Goal: Find contact information: Find contact information

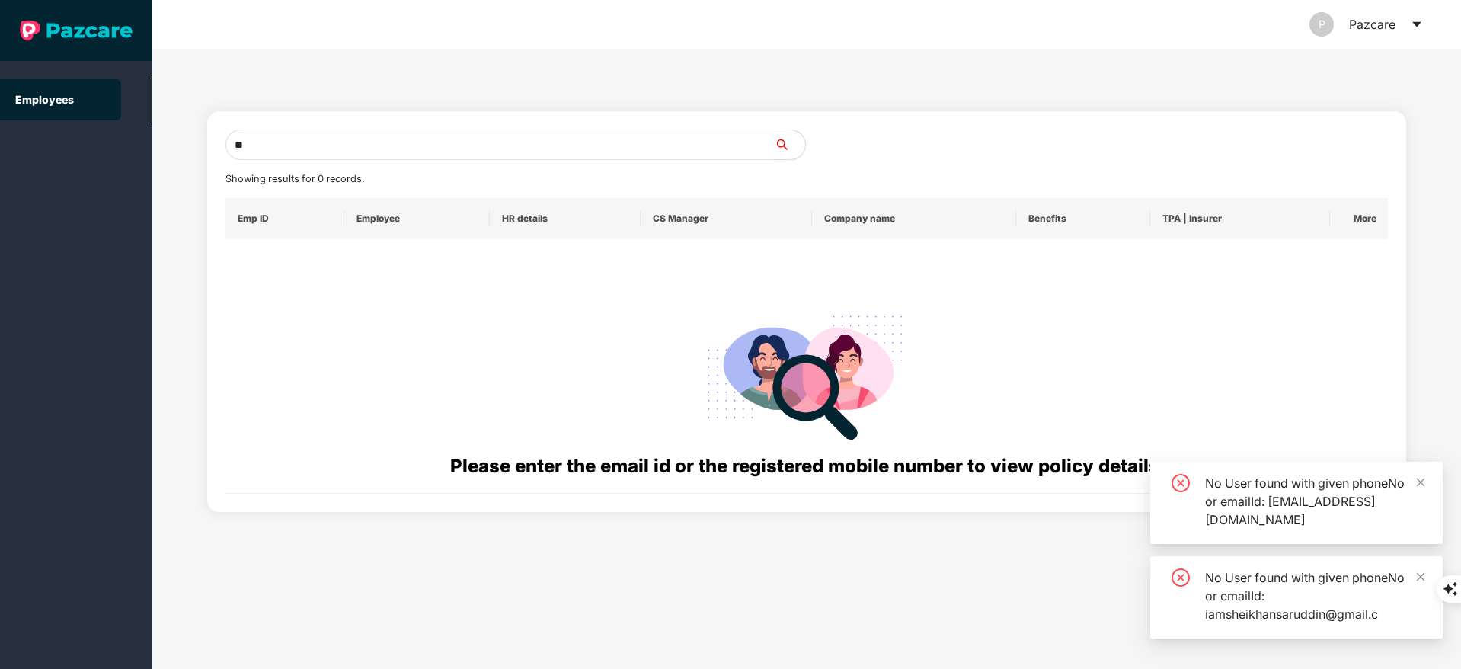
type input "*"
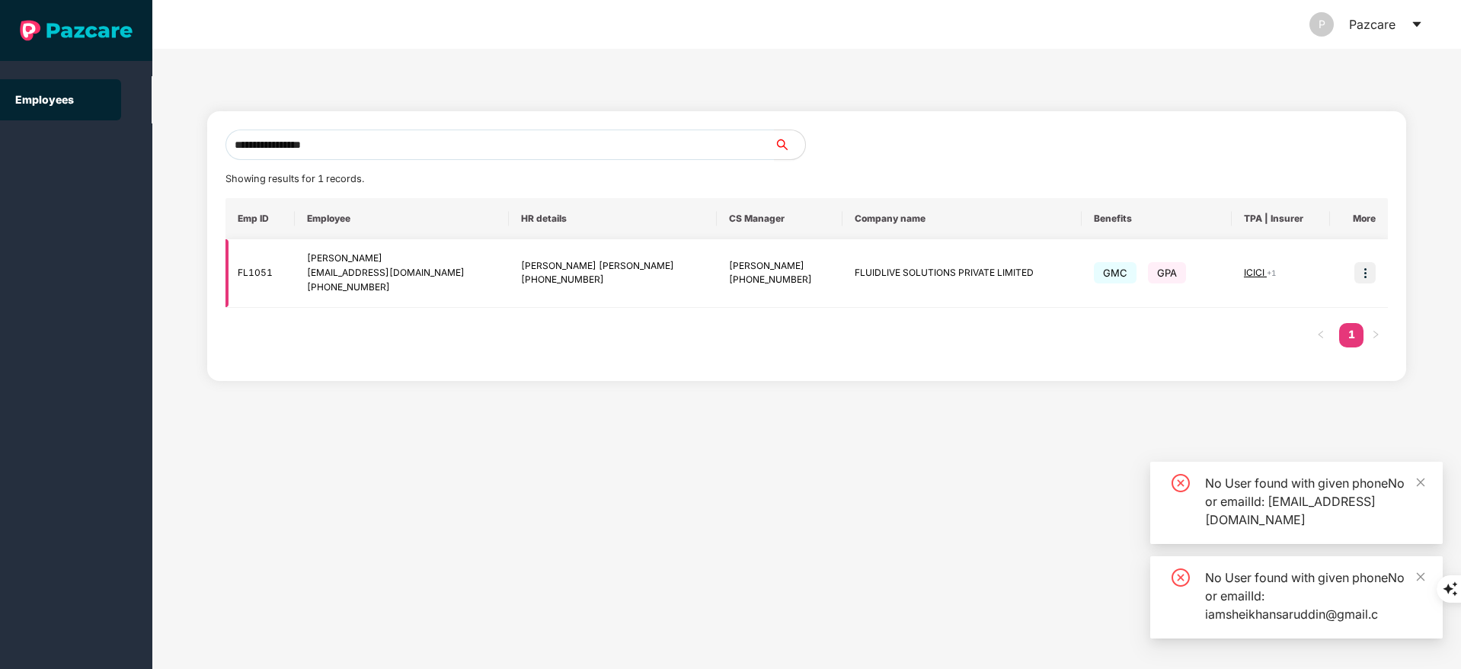
type input "**********"
click at [1370, 266] on img at bounding box center [1365, 272] width 21 height 21
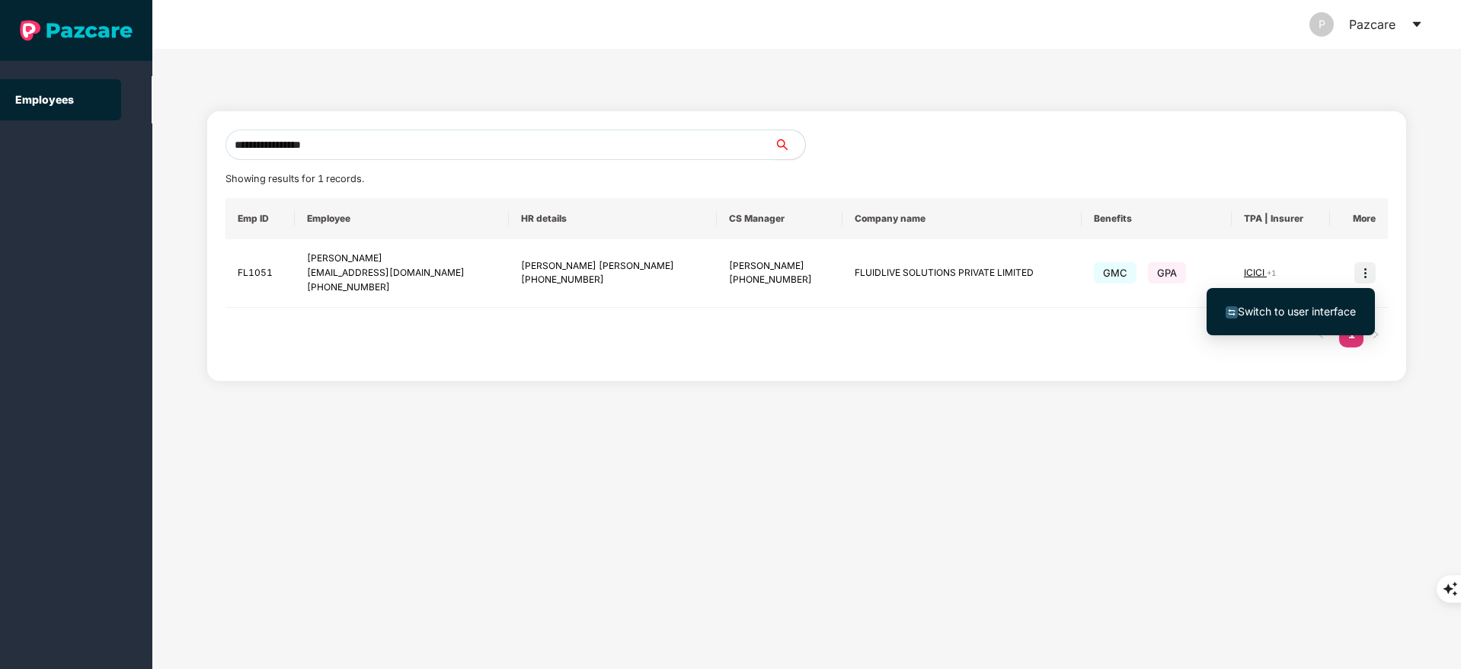
click at [1300, 305] on span "Switch to user interface" at bounding box center [1297, 311] width 118 height 13
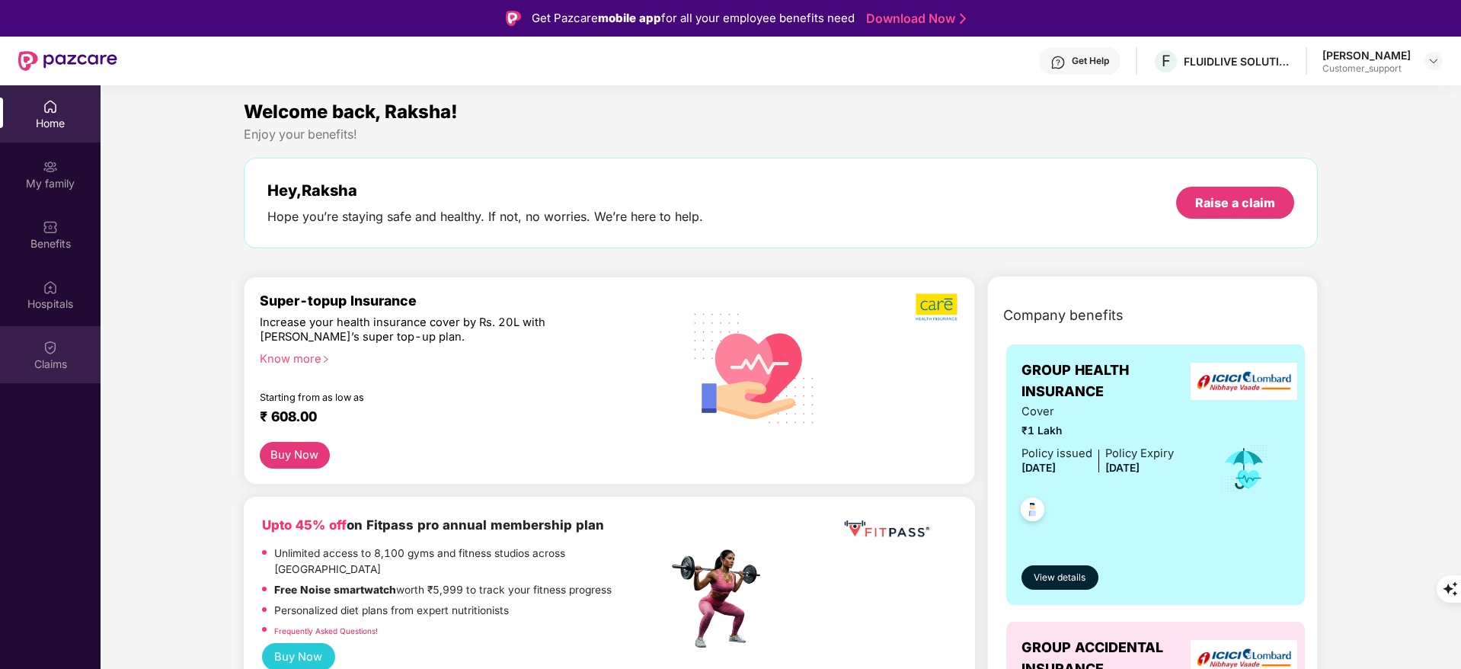
click at [47, 345] on img at bounding box center [50, 347] width 15 height 15
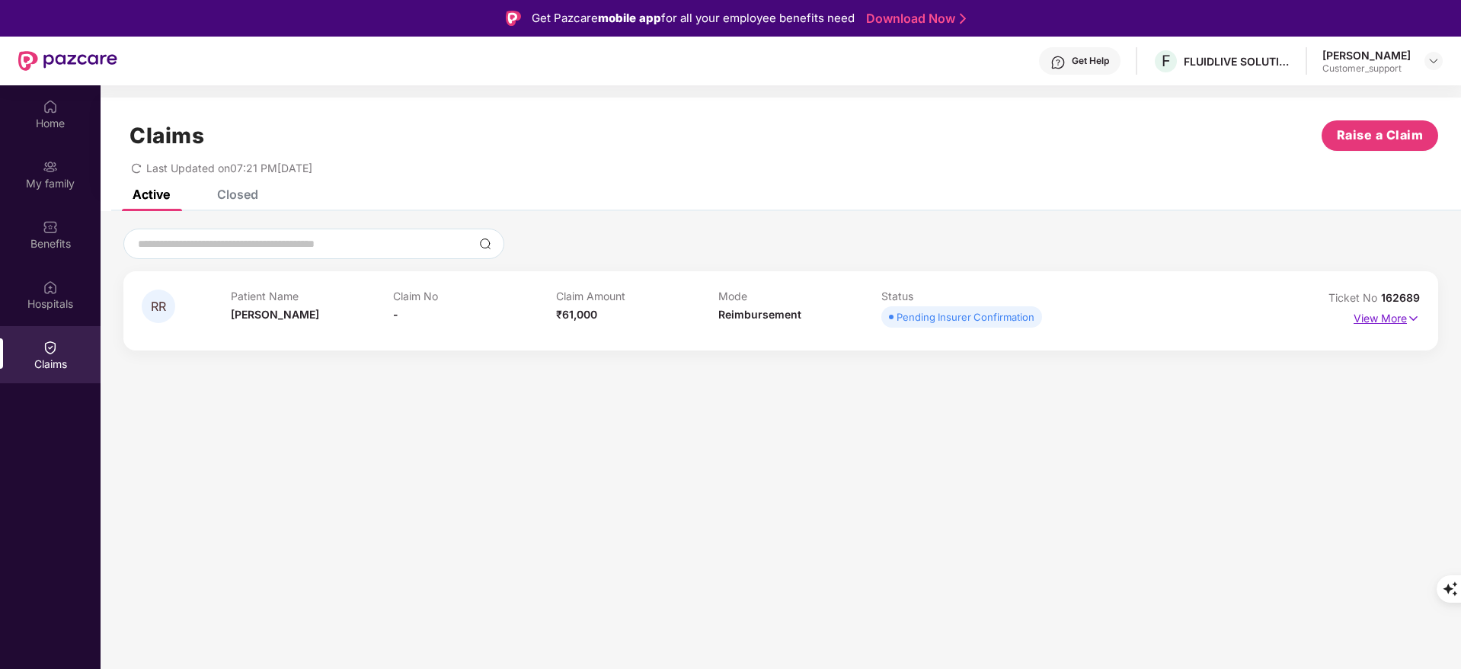
click at [1392, 313] on p "View More" at bounding box center [1387, 316] width 66 height 21
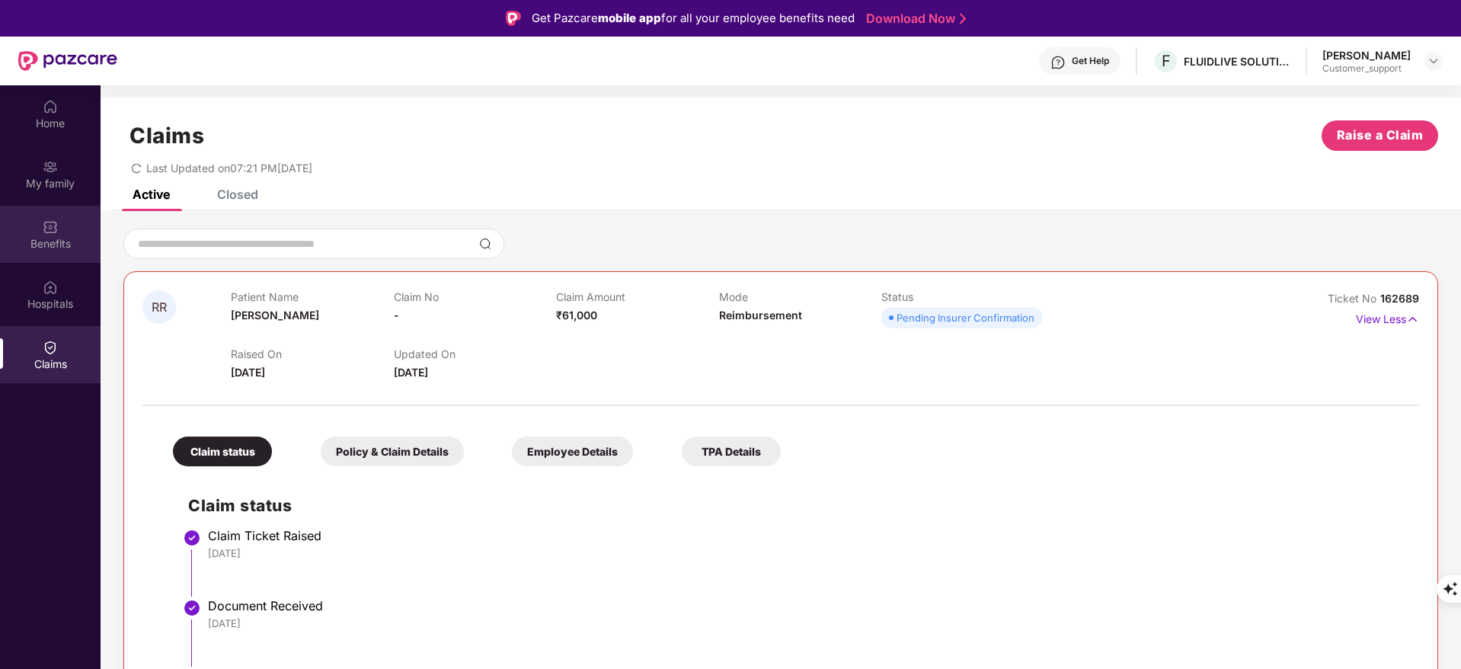
click at [72, 218] on div "Benefits" at bounding box center [50, 234] width 101 height 57
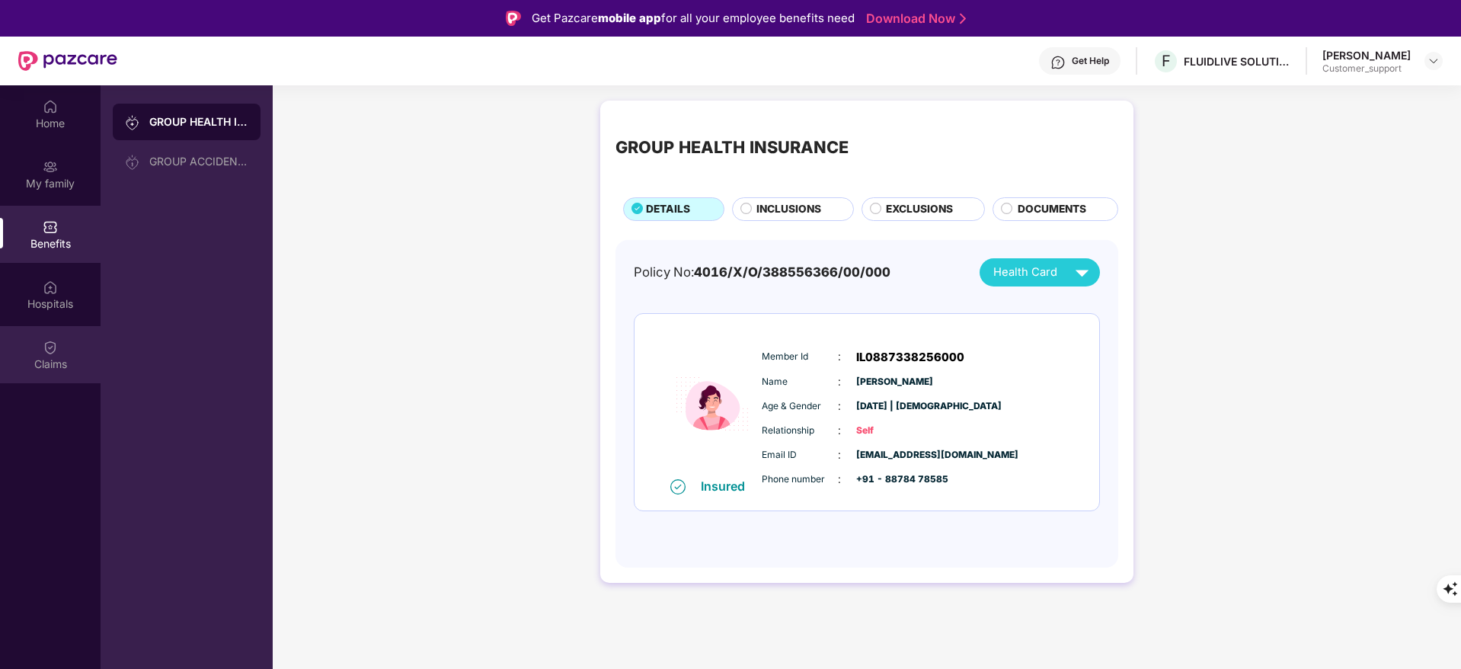
click at [47, 360] on div "Claims" at bounding box center [50, 364] width 101 height 15
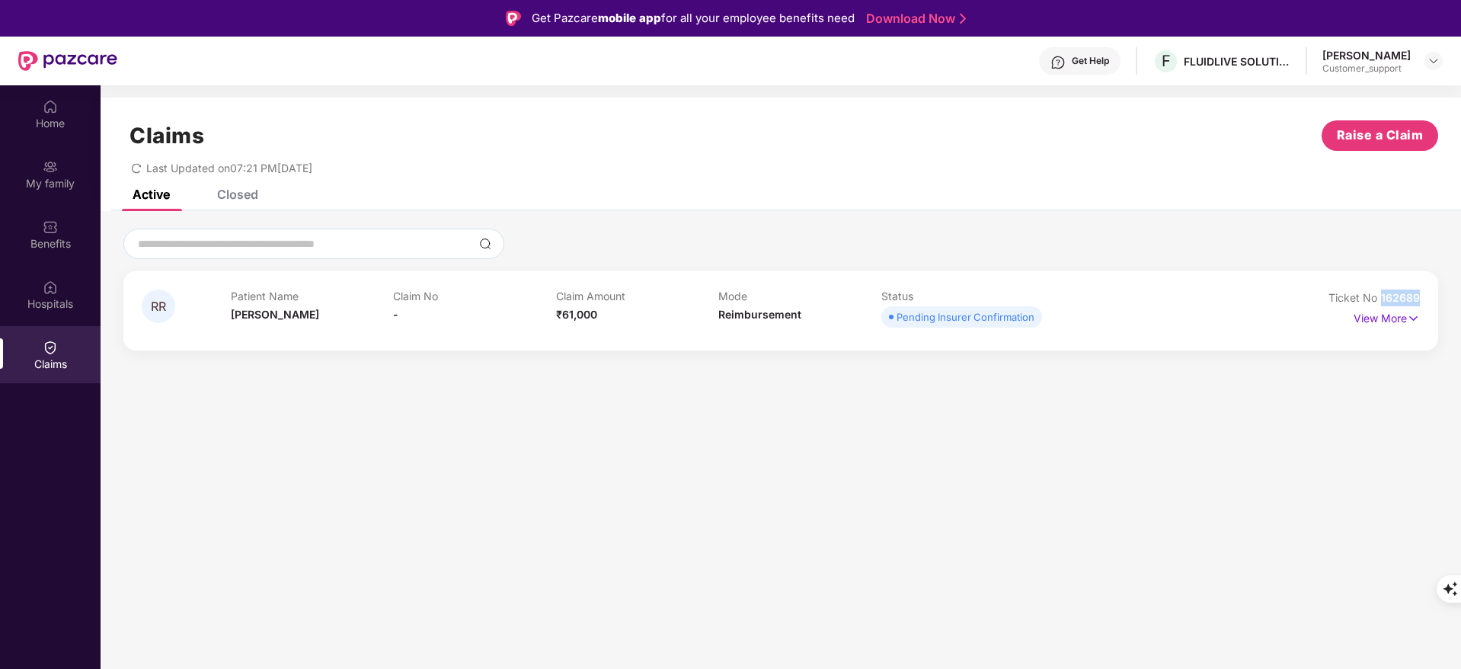
drag, startPoint x: 1384, startPoint y: 297, endPoint x: 1462, endPoint y: 299, distance: 78.5
click at [1461, 299] on html "Get Pazcare mobile app for all your employee benefits need Download Now Get Hel…" at bounding box center [730, 334] width 1461 height 669
copy span "162689"
click at [80, 108] on div "Home" at bounding box center [50, 113] width 101 height 57
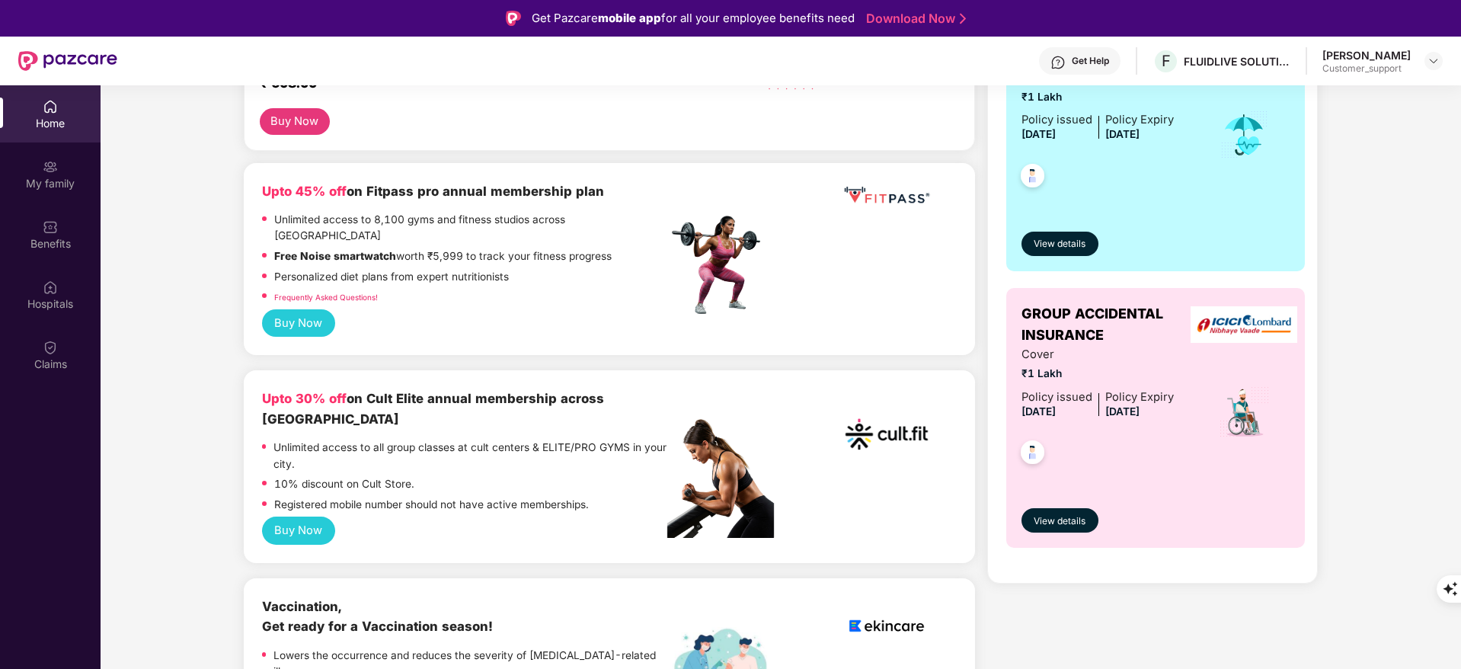
scroll to position [375, 0]
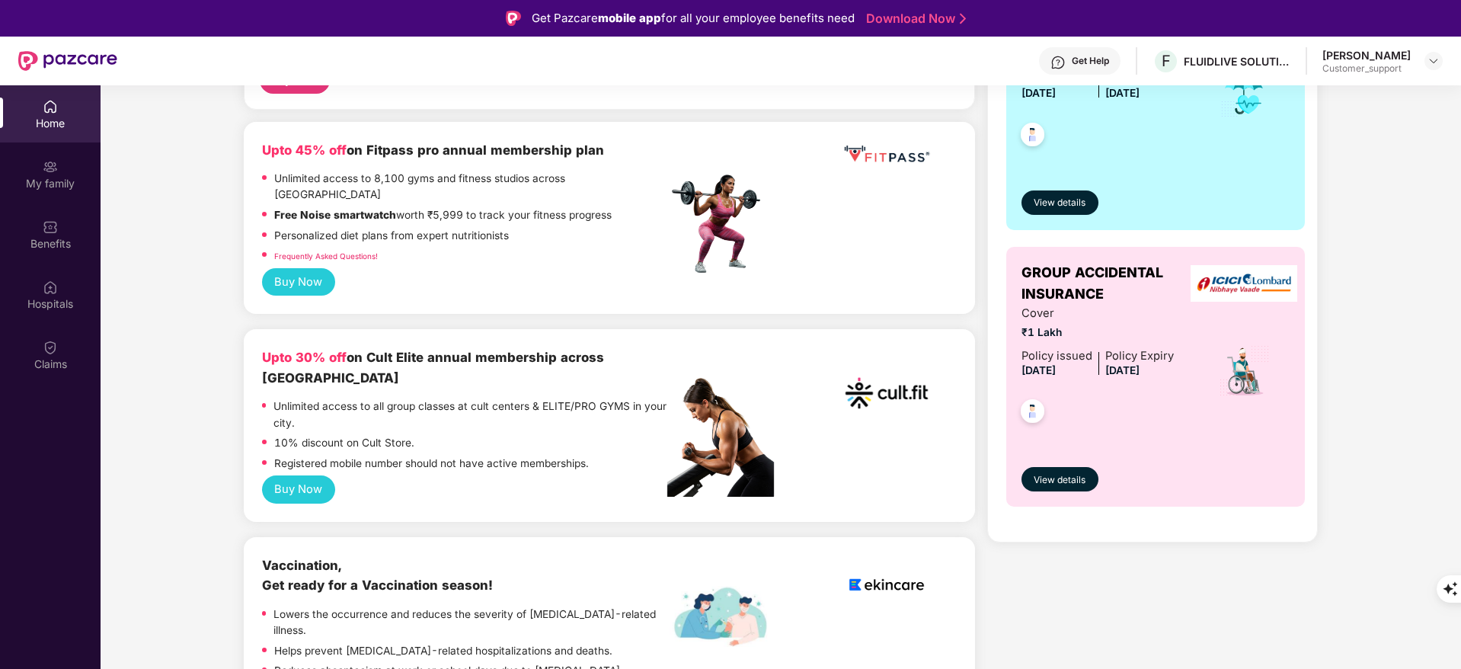
click at [295, 475] on button "Buy Now" at bounding box center [298, 489] width 73 height 28
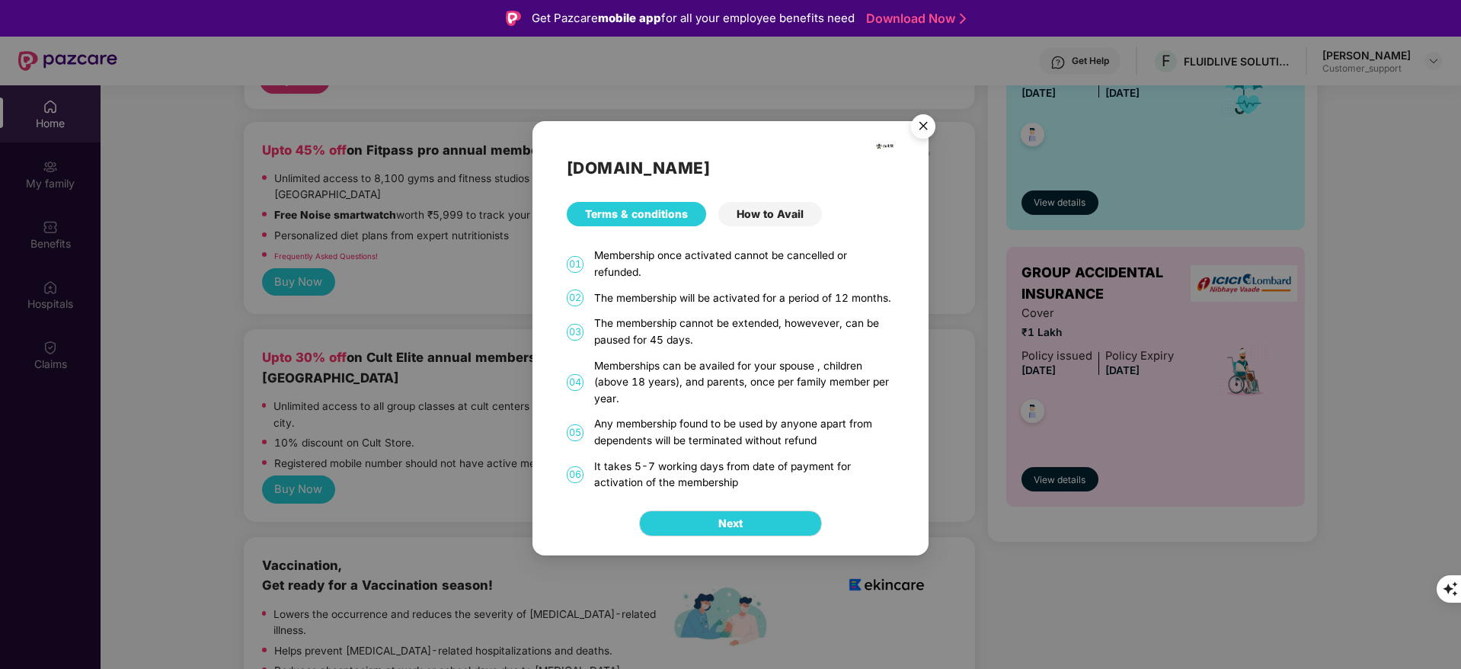
drag, startPoint x: 592, startPoint y: 466, endPoint x: 757, endPoint y: 489, distance: 166.9
click at [757, 489] on div "06 It takes 5-7 working days from date of payment for activation of the members…" at bounding box center [731, 475] width 328 height 33
copy div "It takes 5-7 working days from date of payment for activation of the membership"
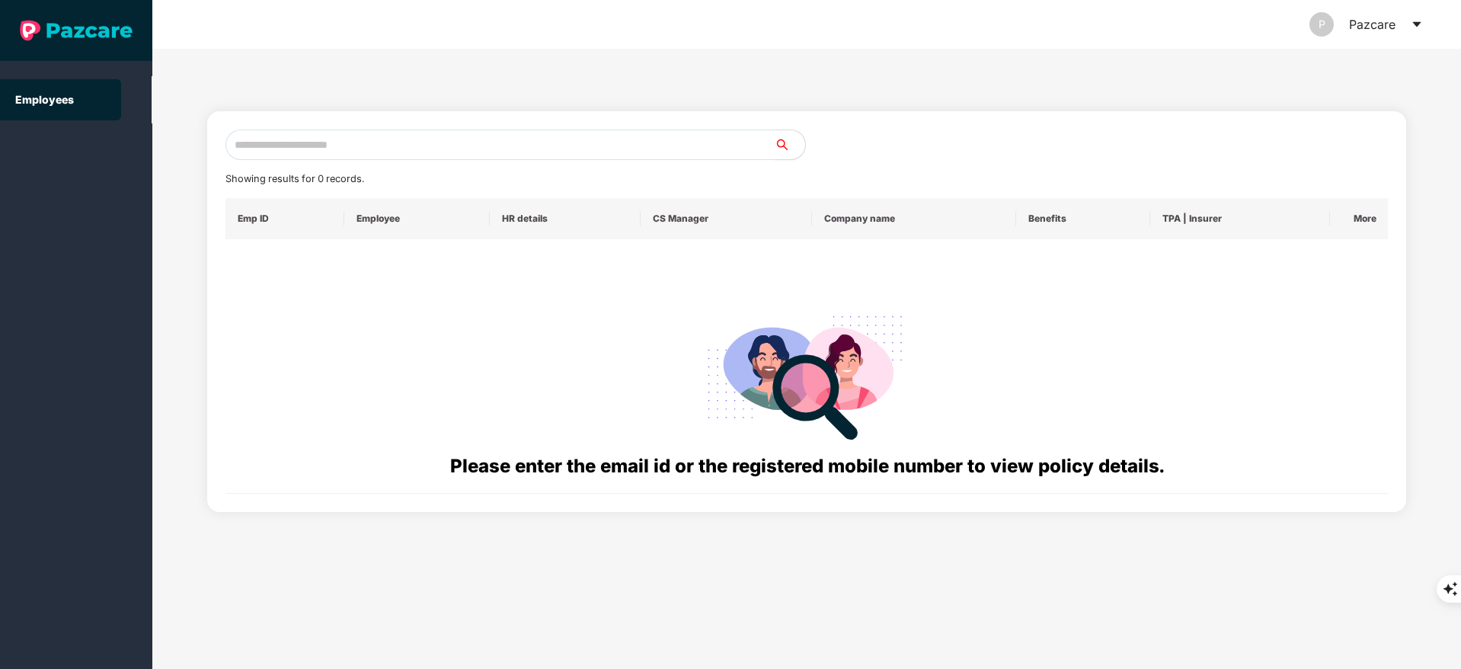
click at [342, 146] on input "text" at bounding box center [500, 145] width 549 height 30
paste input "**********"
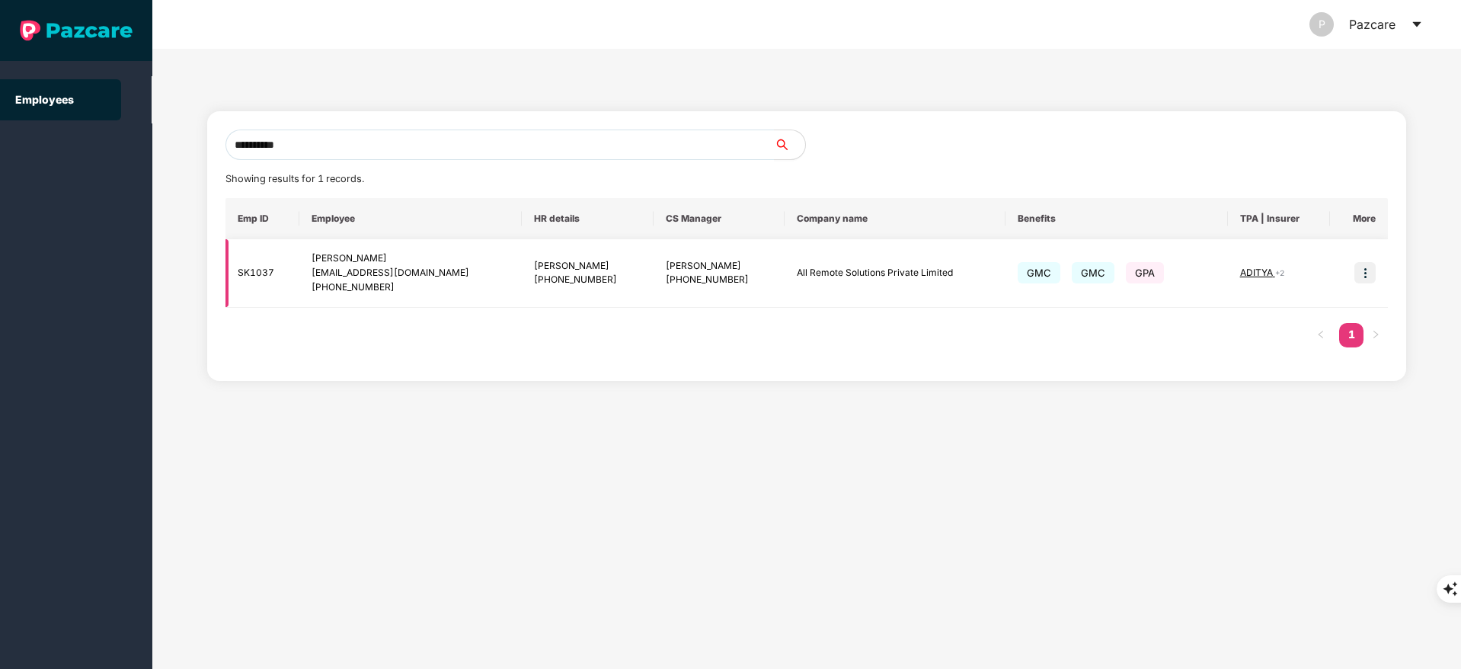
click at [1088, 273] on span "GMC" at bounding box center [1093, 272] width 43 height 21
drag, startPoint x: 312, startPoint y: 252, endPoint x: 414, endPoint y: 297, distance: 110.9
click at [414, 297] on td "Mohd [PERSON_NAME] [EMAIL_ADDRESS][DOMAIN_NAME] [PHONE_NUMBER]" at bounding box center [410, 273] width 222 height 69
copy div "Mohd [PERSON_NAME] [EMAIL_ADDRESS][DOMAIN_NAME] [PHONE_NUMBER]"
drag, startPoint x: 771, startPoint y: 272, endPoint x: 930, endPoint y: 271, distance: 159.2
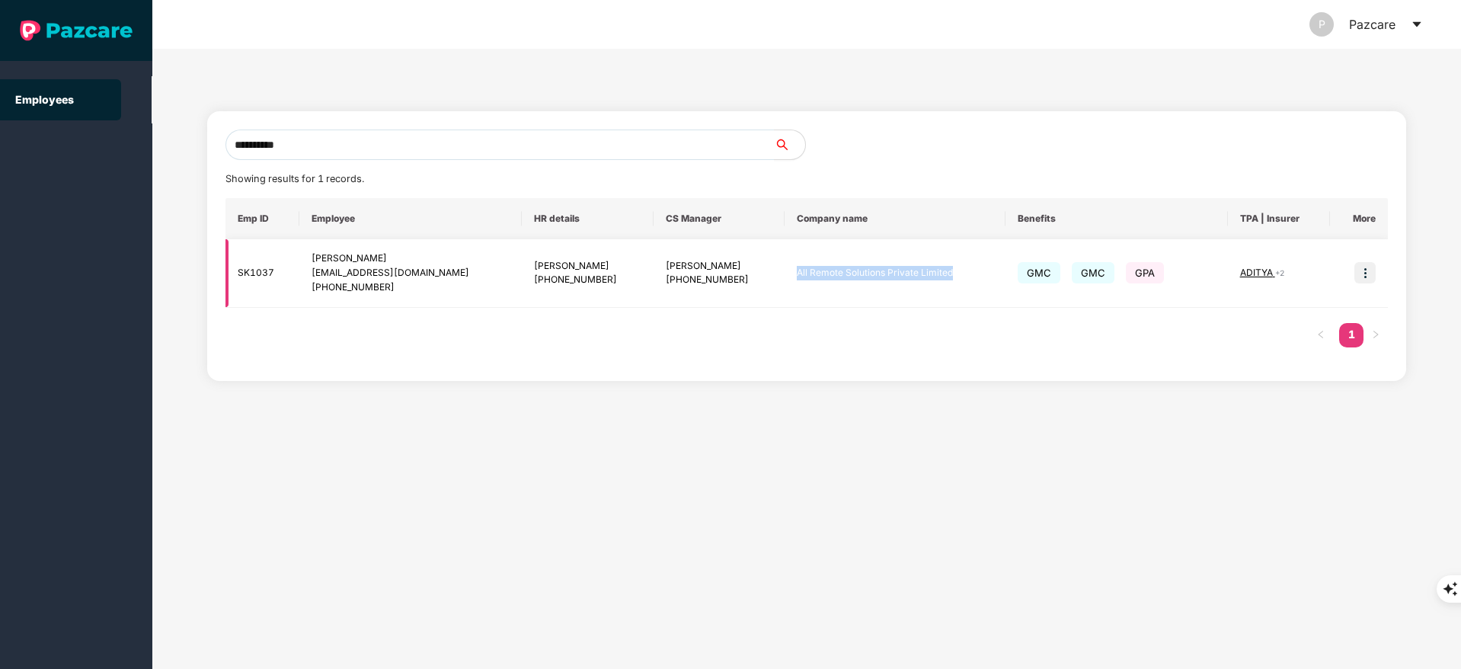
click at [930, 271] on td "All Remote Solutions Private Limited" at bounding box center [895, 273] width 221 height 69
copy td "All Remote Solutions Private Limited"
click at [323, 142] on input "**********" at bounding box center [500, 145] width 549 height 30
type input "*"
paste input "**********"
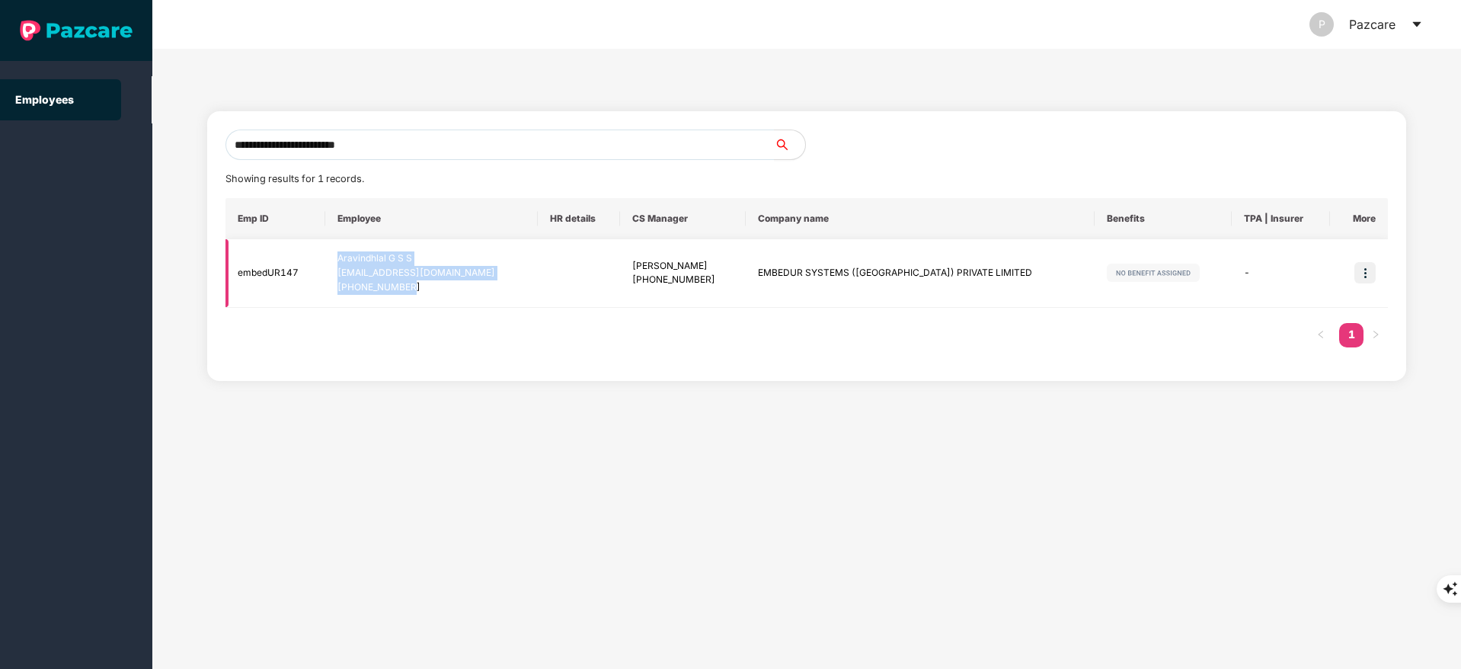
drag, startPoint x: 345, startPoint y: 256, endPoint x: 430, endPoint y: 285, distance: 89.4
click at [430, 285] on td "[PERSON_NAME] [EMAIL_ADDRESS][DOMAIN_NAME] [PHONE_NUMBER]" at bounding box center [431, 273] width 213 height 69
copy div "[PERSON_NAME] [EMAIL_ADDRESS][DOMAIN_NAME] [PHONE_NUMBER]"
drag, startPoint x: 779, startPoint y: 268, endPoint x: 991, endPoint y: 266, distance: 211.8
click at [991, 266] on td "EMBEDUR SYSTEMS ([GEOGRAPHIC_DATA]) PRIVATE LIMITED" at bounding box center [921, 273] width 350 height 69
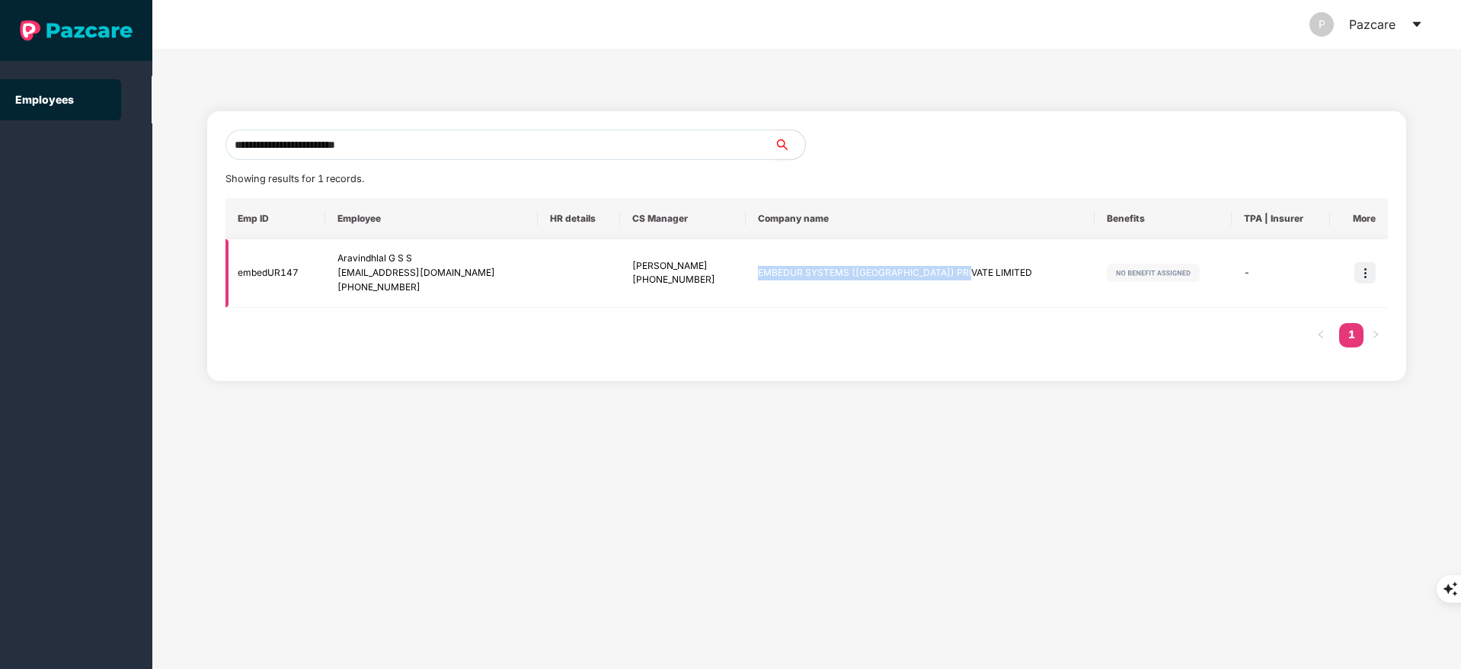
copy td "EMBEDUR SYSTEMS ([GEOGRAPHIC_DATA]) PRIVATE LIMITED"
click at [341, 141] on input "**********" at bounding box center [500, 145] width 549 height 30
paste input "text"
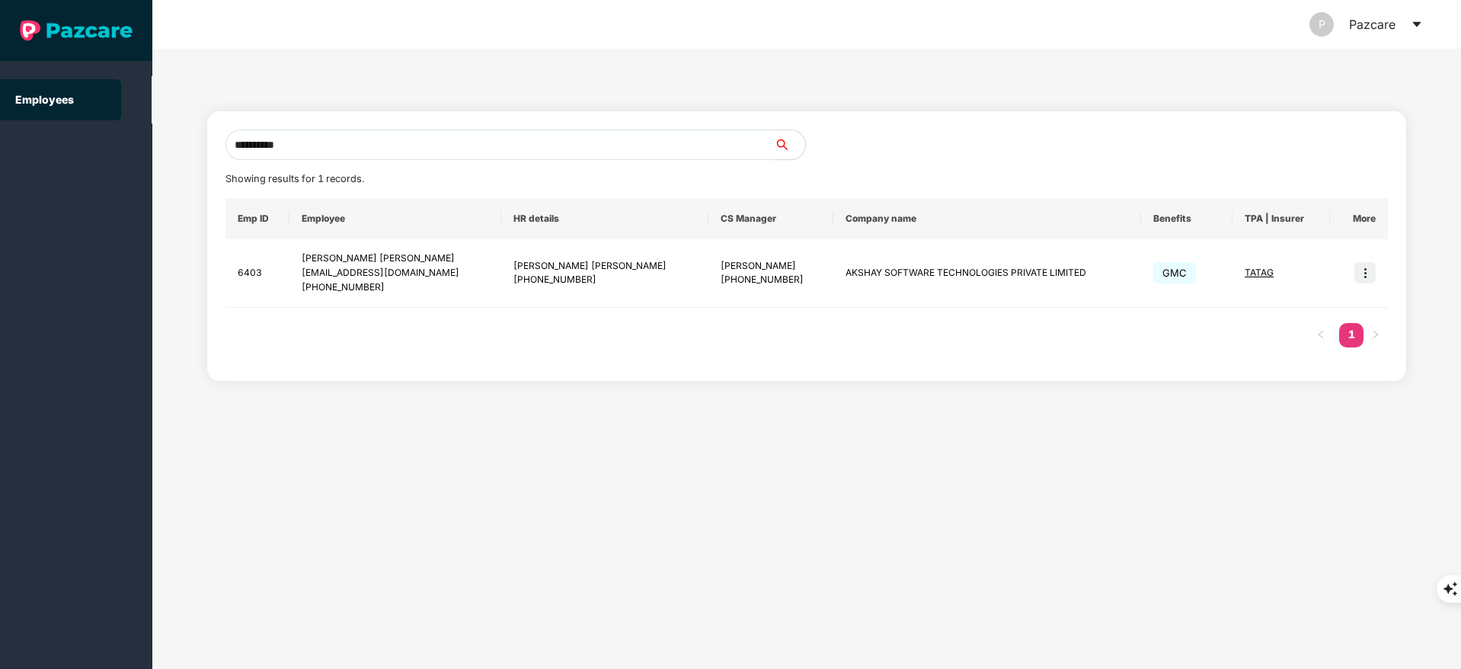
type input "**********"
